Goal: Information Seeking & Learning: Compare options

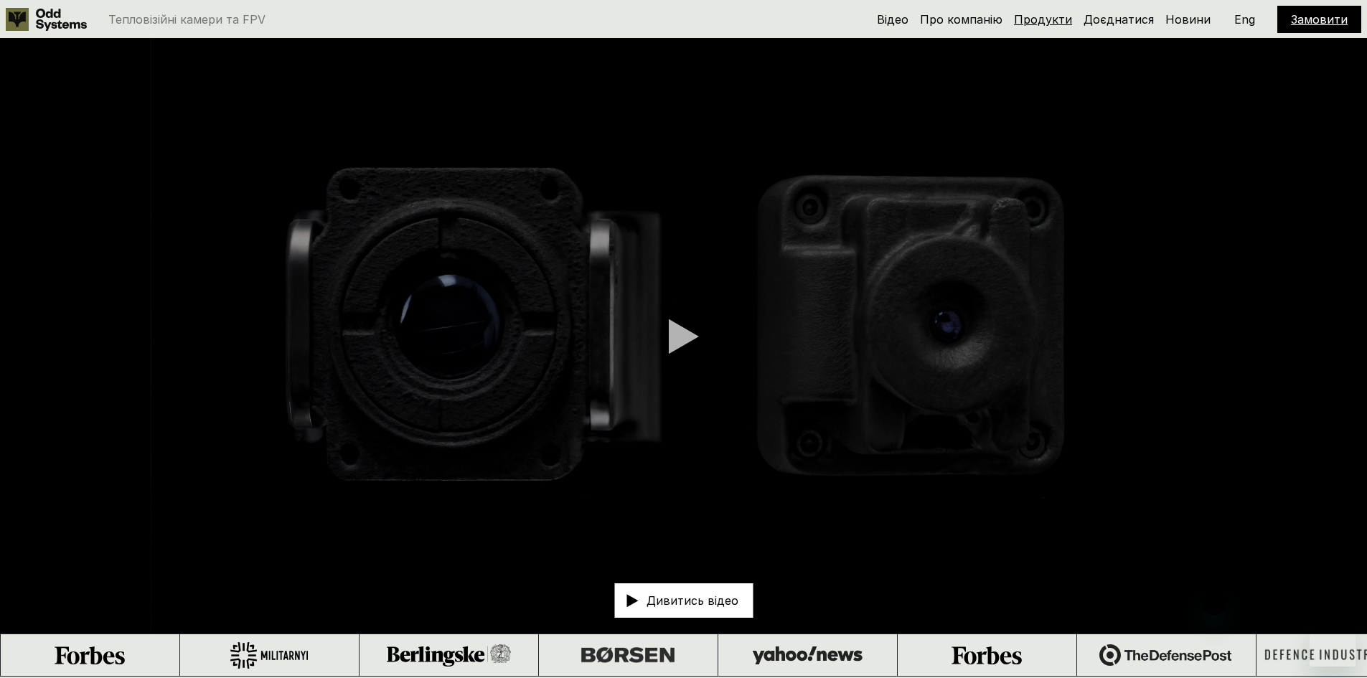
click at [1045, 22] on link "Продукти" at bounding box center [1043, 19] width 58 height 14
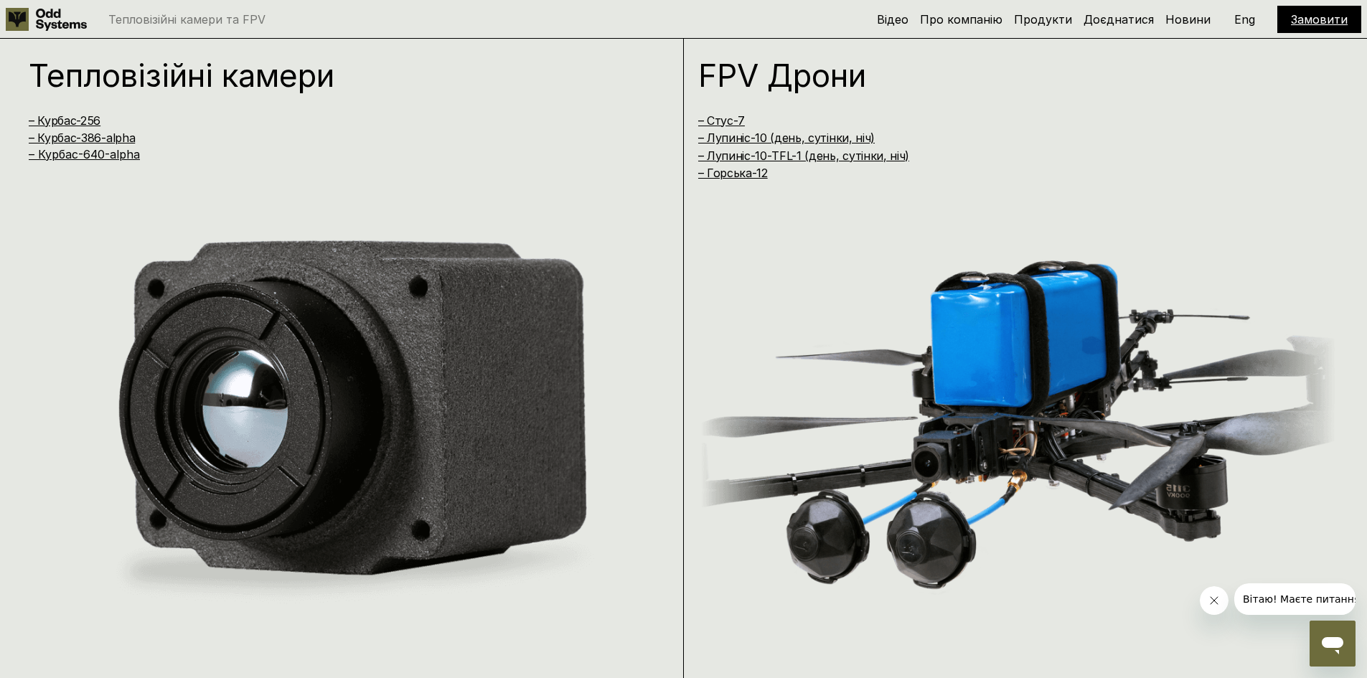
scroll to position [1355, 0]
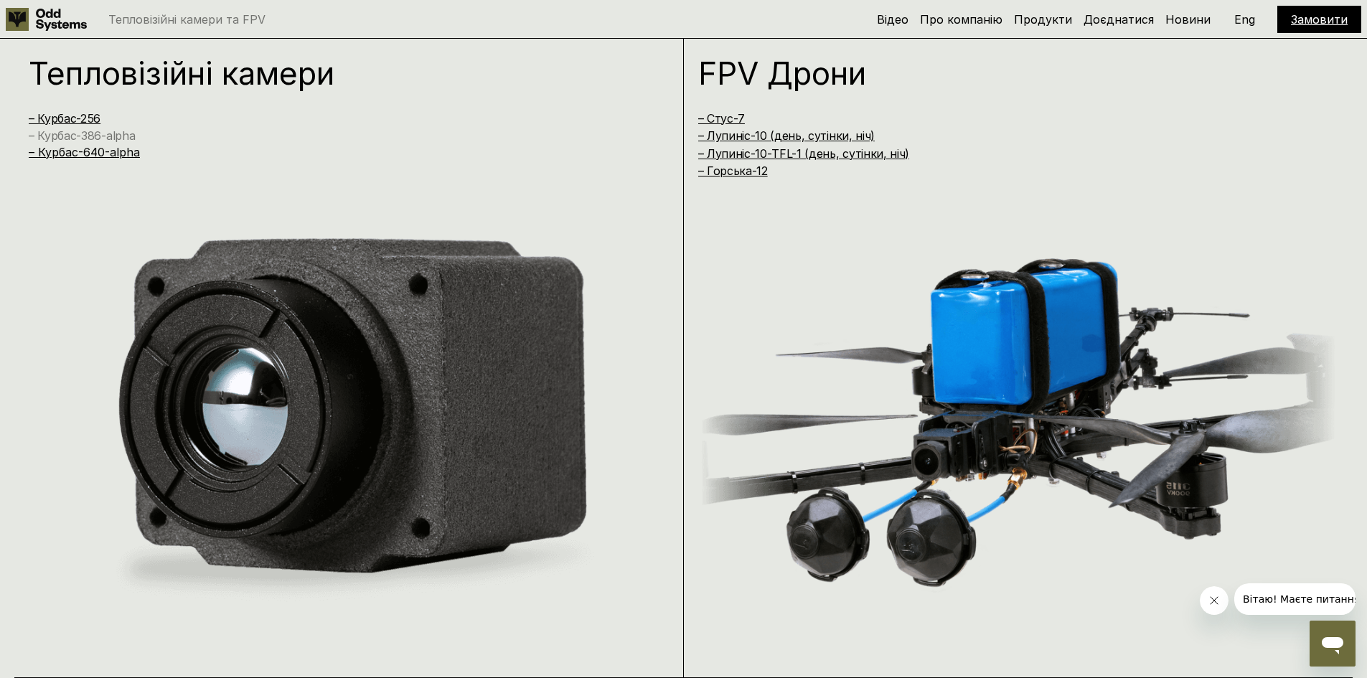
click at [87, 136] on link "– Курбас-386-alpha" at bounding box center [82, 135] width 106 height 14
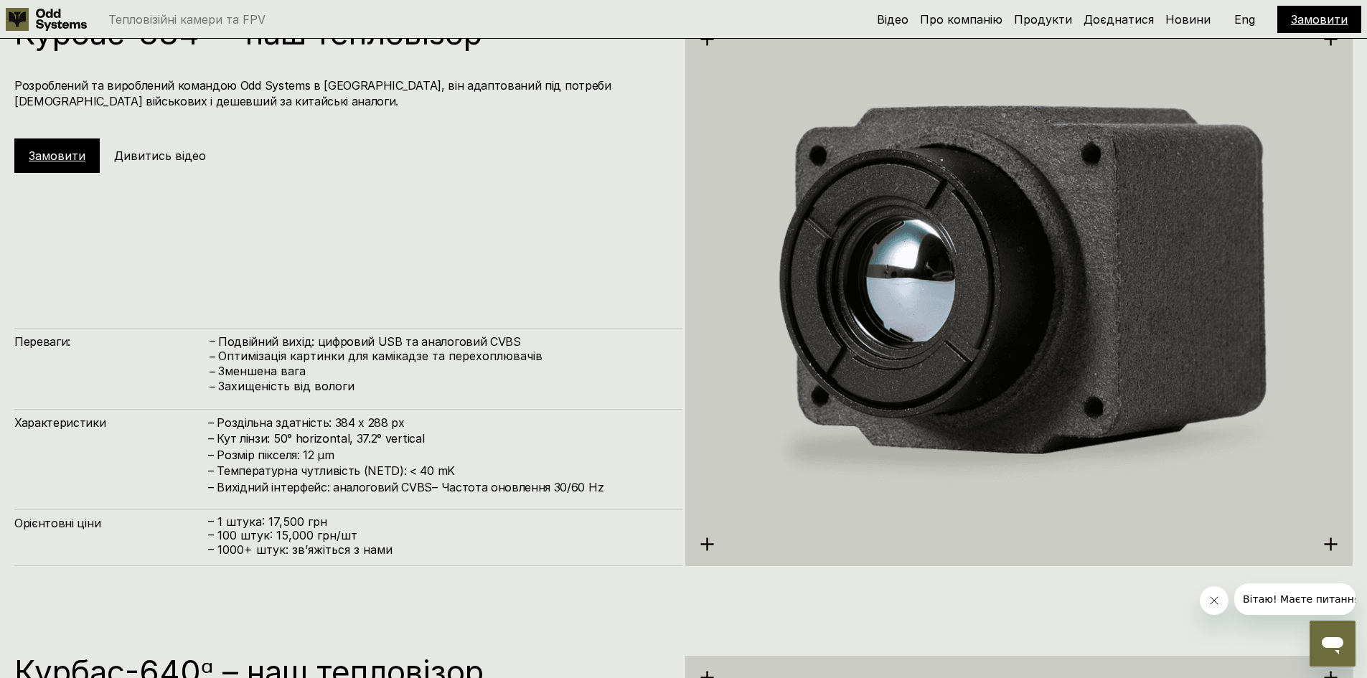
scroll to position [2783, 0]
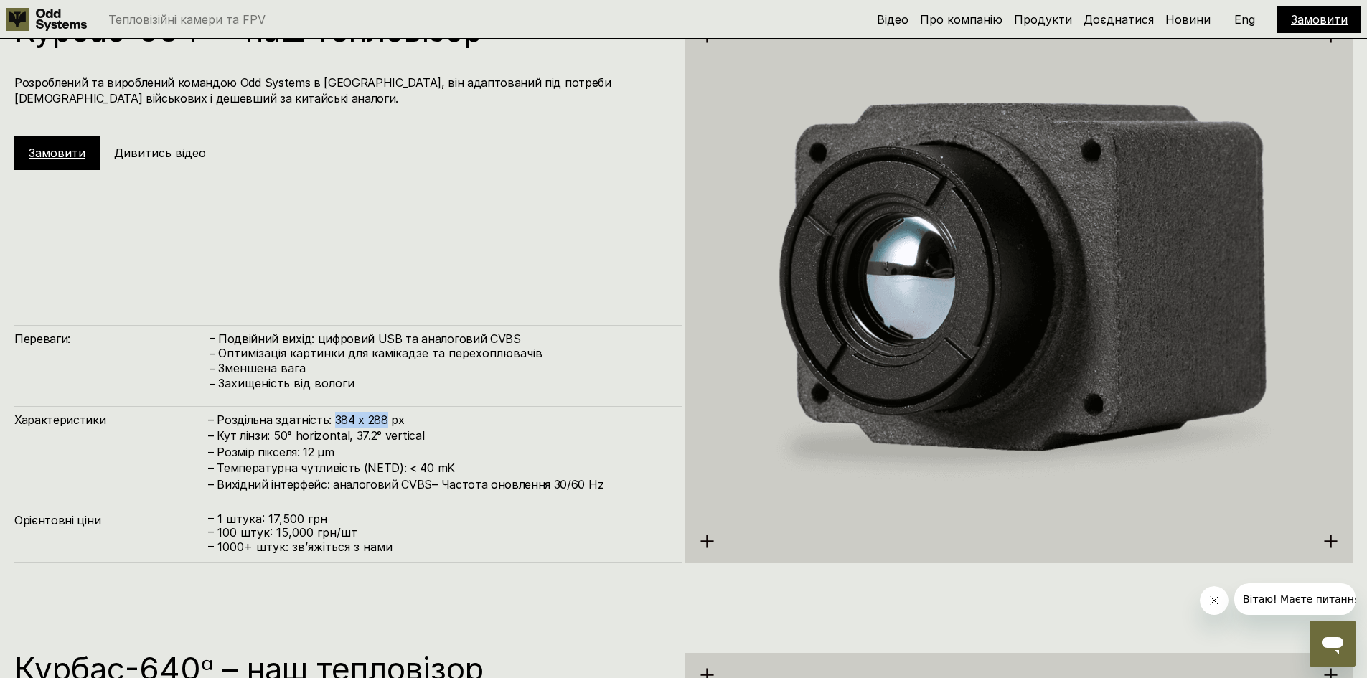
drag, startPoint x: 385, startPoint y: 421, endPoint x: 329, endPoint y: 424, distance: 56.1
click at [329, 424] on h4 "– Роздільна здатність: 384 x 288 px – Кут лінзи: 50° horizontal, 37.2° vertical…" at bounding box center [438, 452] width 460 height 80
copy h4 "384 x 288"
click at [1056, 25] on link "Продукти" at bounding box center [1043, 19] width 58 height 14
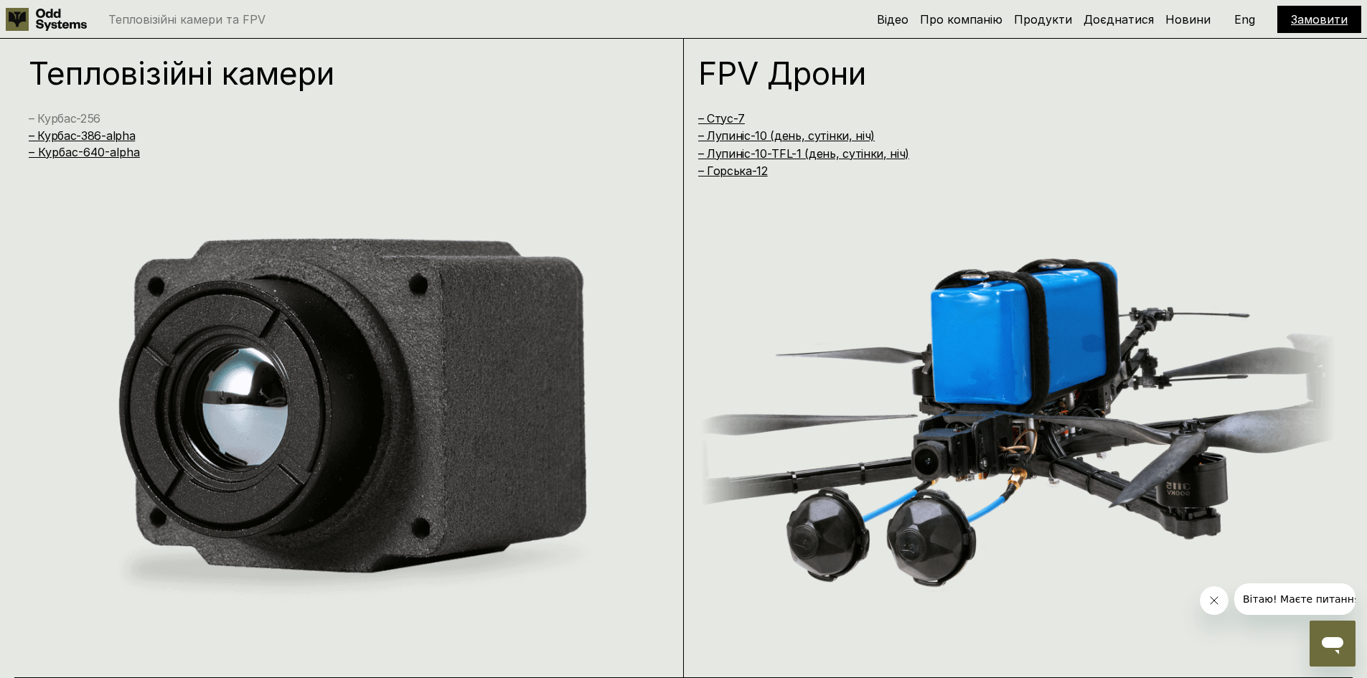
click at [92, 118] on link "– Курбас-256" at bounding box center [65, 118] width 72 height 14
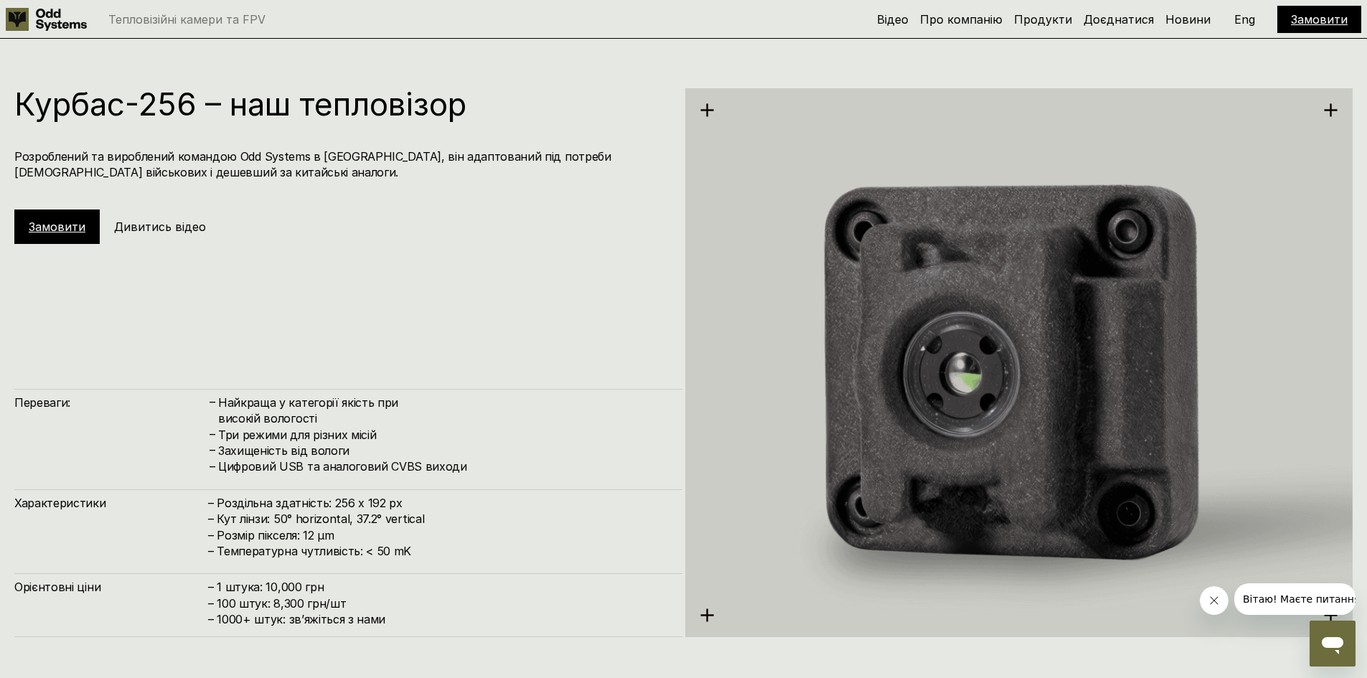
scroll to position [2033, 0]
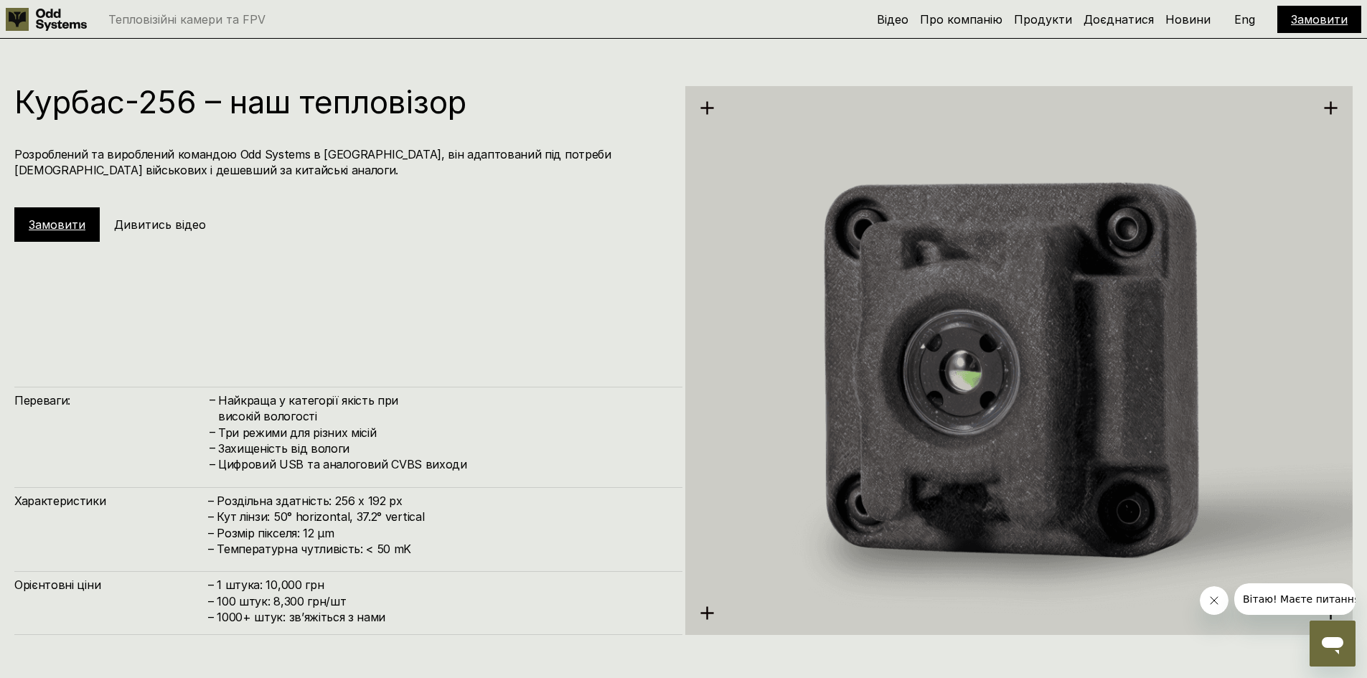
drag, startPoint x: 406, startPoint y: 502, endPoint x: 333, endPoint y: 497, distance: 73.3
click at [333, 497] on h4 "– Роздільна здатність: 256 x 192 px – Кут лінзи: 50° horizontal, 37.2° vertical…" at bounding box center [438, 525] width 460 height 65
copy h4 "256 x 192 px"
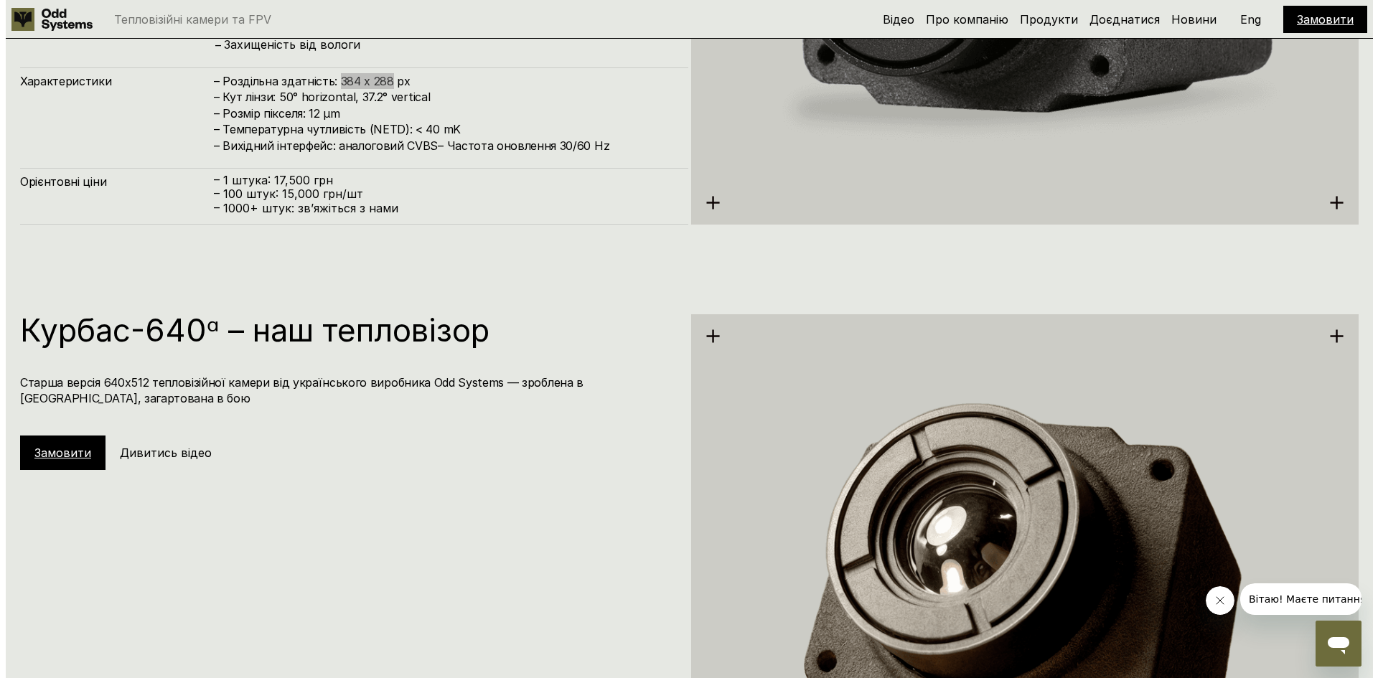
scroll to position [3469, 0]
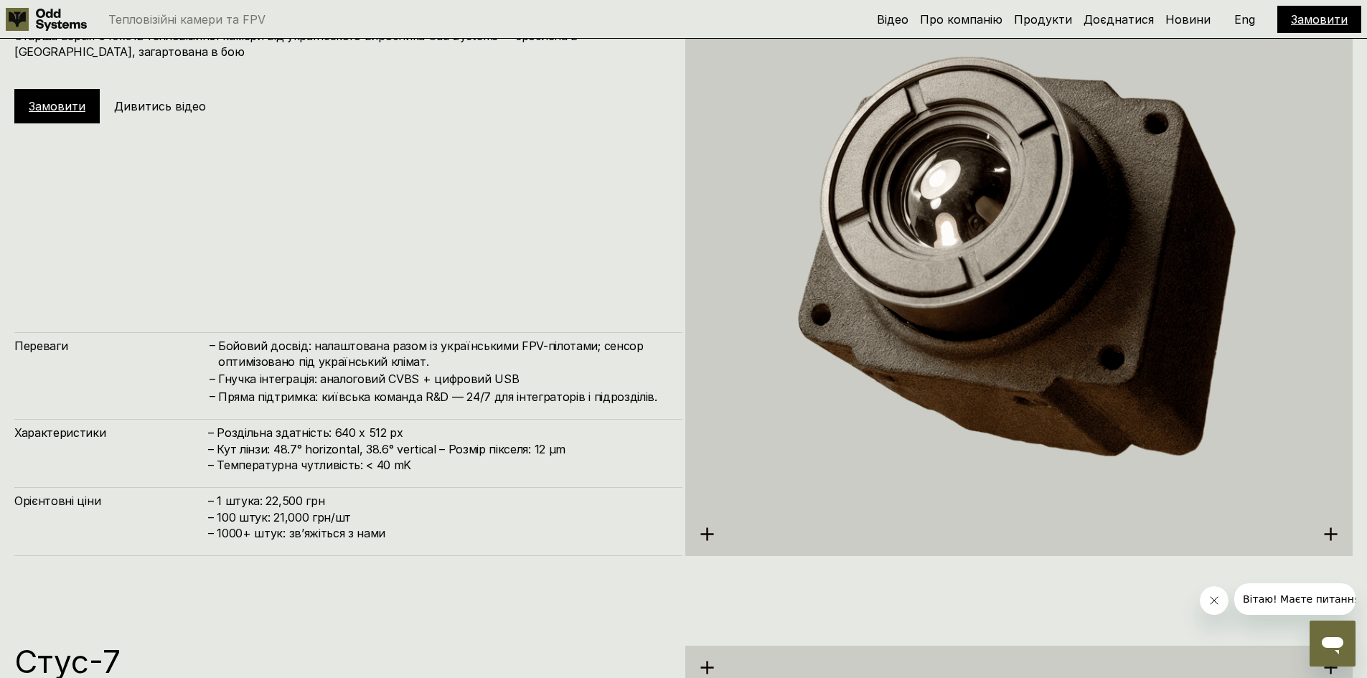
click at [172, 108] on h5 "Дивитись відео" at bounding box center [160, 106] width 92 height 16
